Goal: Transaction & Acquisition: Purchase product/service

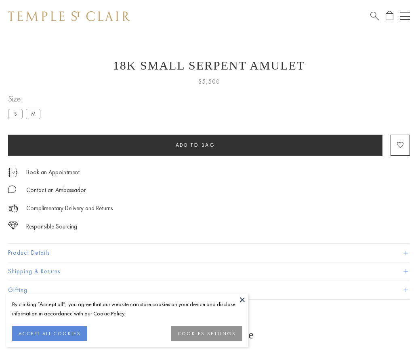
click at [195, 145] on span "Add to bag" at bounding box center [196, 144] width 40 height 7
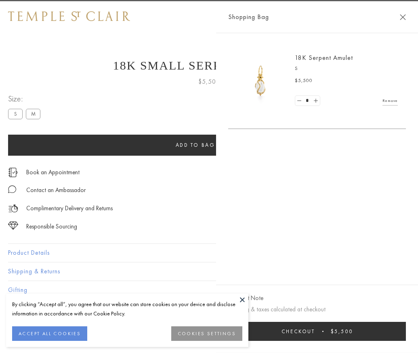
click at [406, 337] on button "Checkout $5,500" at bounding box center [317, 331] width 178 height 19
